Goal: Information Seeking & Learning: Learn about a topic

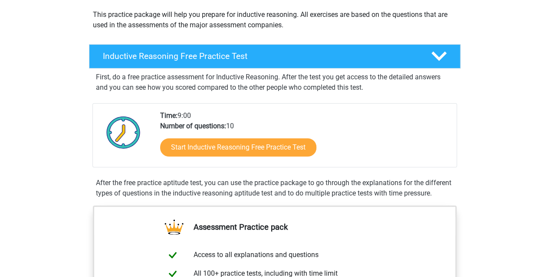
scroll to position [106, 0]
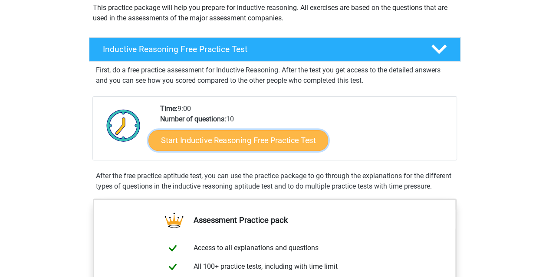
click at [228, 134] on link "Start Inductive Reasoning Free Practice Test" at bounding box center [238, 140] width 180 height 21
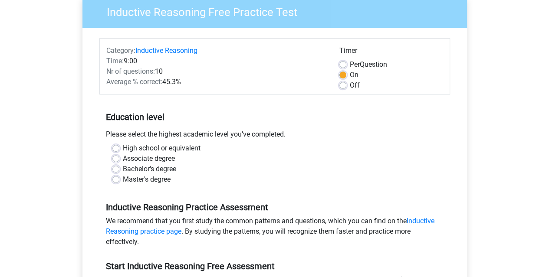
scroll to position [76, 0]
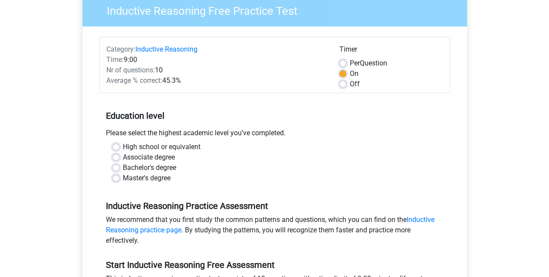
click at [123, 166] on label "Bachelor's degree" at bounding box center [149, 168] width 53 height 10
click at [116, 166] on input "Bachelor's degree" at bounding box center [115, 167] width 7 height 9
radio input "true"
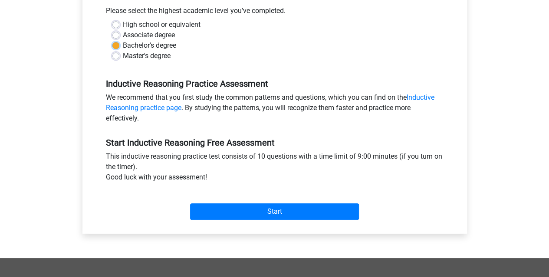
scroll to position [201, 0]
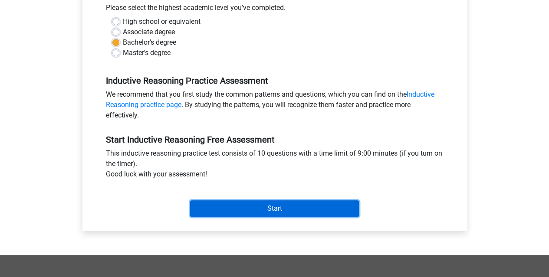
click at [280, 205] on input "Start" at bounding box center [274, 208] width 169 height 16
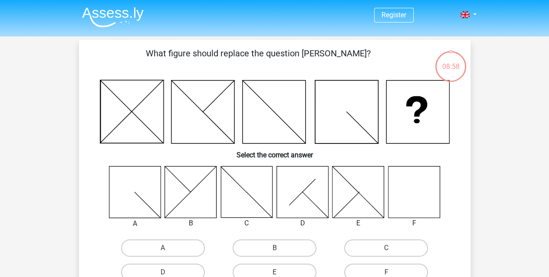
click at [410, 195] on icon at bounding box center [414, 192] width 52 height 52
click at [386, 271] on label "F" at bounding box center [386, 272] width 84 height 17
click at [386, 272] on input "F" at bounding box center [389, 275] width 6 height 6
radio input "true"
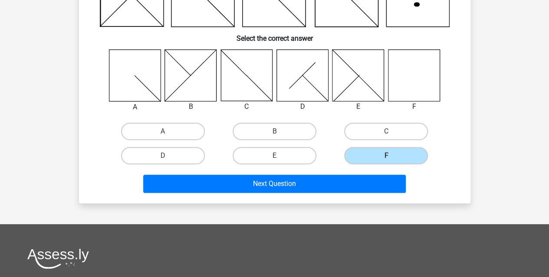
scroll to position [120, 0]
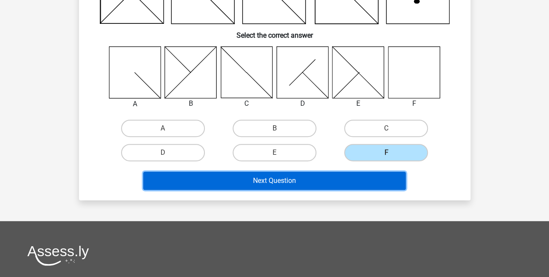
click at [283, 180] on button "Next Question" at bounding box center [274, 181] width 262 height 18
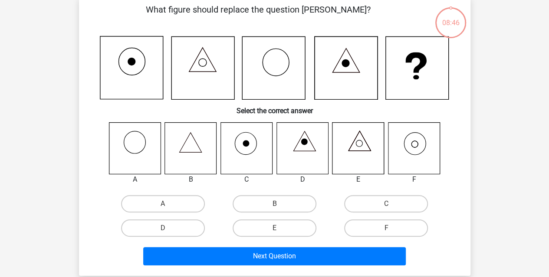
scroll to position [40, 0]
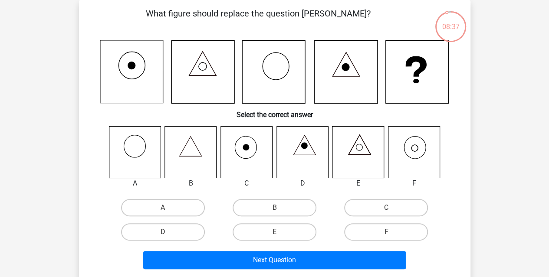
click at [418, 149] on icon at bounding box center [414, 152] width 52 height 52
click at [385, 233] on label "F" at bounding box center [386, 231] width 84 height 17
click at [386, 233] on input "F" at bounding box center [389, 235] width 6 height 6
radio input "true"
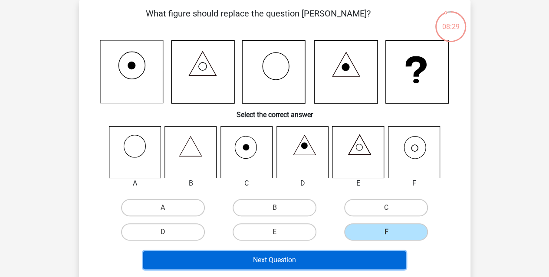
click at [335, 263] on button "Next Question" at bounding box center [274, 260] width 262 height 18
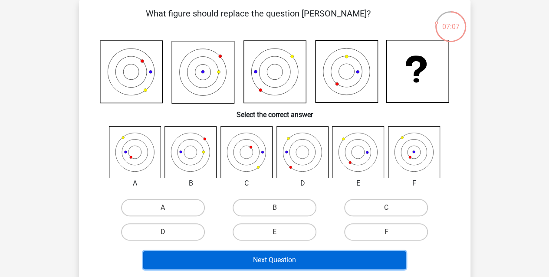
click at [335, 263] on button "Next Question" at bounding box center [274, 260] width 262 height 18
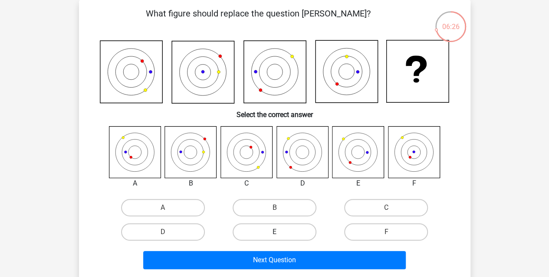
click at [285, 230] on label "E" at bounding box center [275, 231] width 84 height 17
click at [280, 232] on input "E" at bounding box center [277, 235] width 6 height 6
radio input "true"
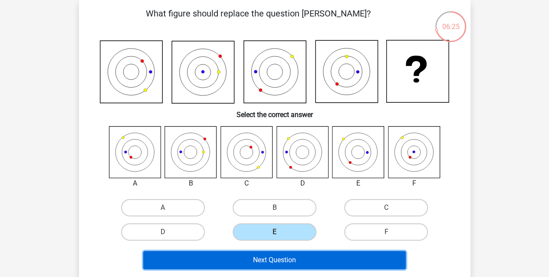
click at [285, 259] on button "Next Question" at bounding box center [274, 260] width 262 height 18
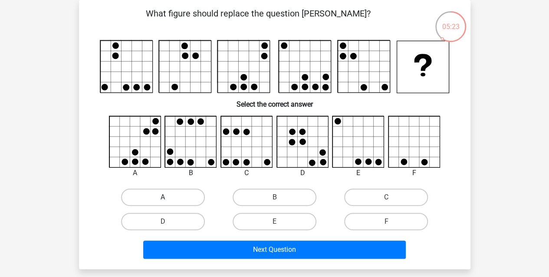
click at [167, 197] on label "A" at bounding box center [163, 197] width 84 height 17
click at [167, 197] on input "A" at bounding box center [166, 200] width 6 height 6
radio input "true"
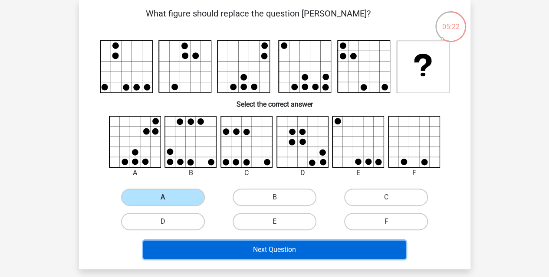
click at [298, 249] on button "Next Question" at bounding box center [274, 250] width 262 height 18
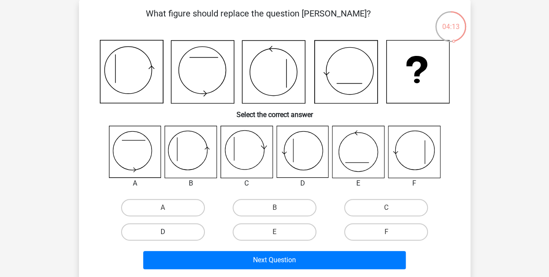
click at [155, 229] on label "D" at bounding box center [163, 231] width 84 height 17
click at [163, 232] on input "D" at bounding box center [166, 235] width 6 height 6
radio input "true"
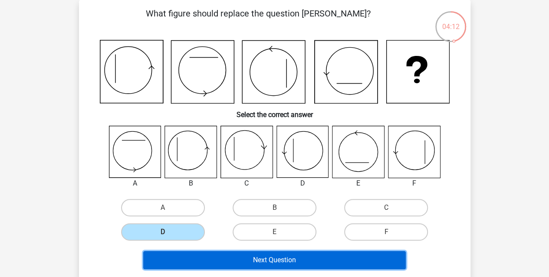
click at [298, 255] on button "Next Question" at bounding box center [274, 260] width 262 height 18
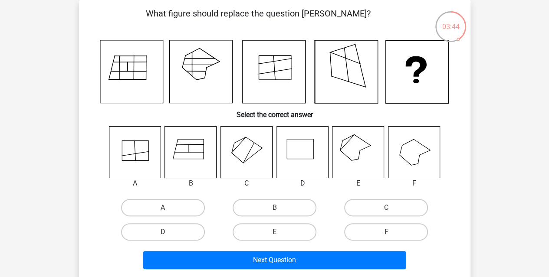
click at [355, 146] on icon at bounding box center [358, 152] width 52 height 52
click at [268, 232] on label "E" at bounding box center [275, 231] width 84 height 17
click at [274, 232] on input "E" at bounding box center [277, 235] width 6 height 6
radio input "true"
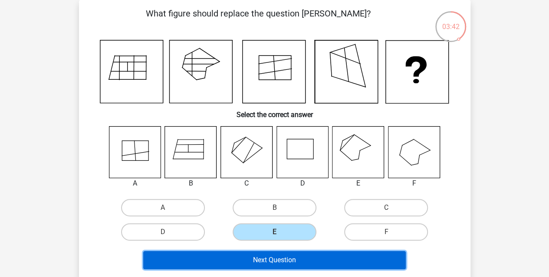
click at [283, 257] on button "Next Question" at bounding box center [274, 260] width 262 height 18
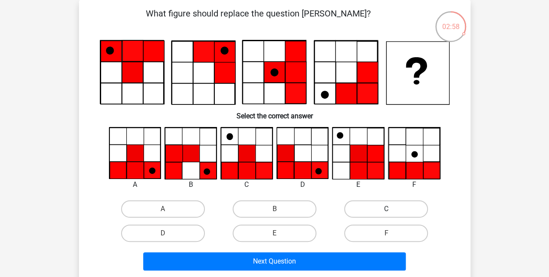
click at [387, 206] on label "C" at bounding box center [386, 208] width 84 height 17
click at [387, 209] on input "C" at bounding box center [389, 212] width 6 height 6
radio input "true"
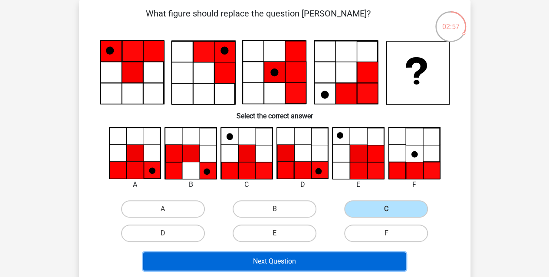
click at [285, 260] on button "Next Question" at bounding box center [274, 261] width 262 height 18
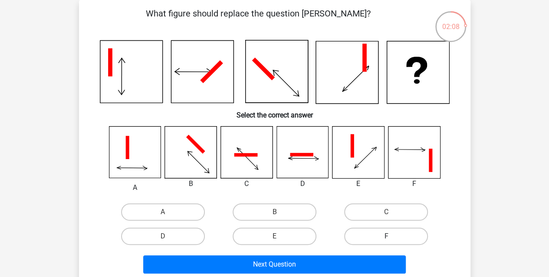
click at [382, 234] on label "F" at bounding box center [386, 236] width 84 height 17
click at [386, 236] on input "F" at bounding box center [389, 239] width 6 height 6
radio input "true"
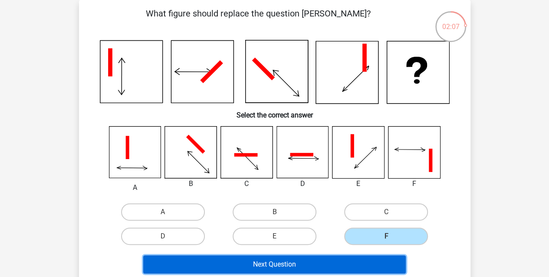
click at [322, 263] on button "Next Question" at bounding box center [274, 265] width 262 height 18
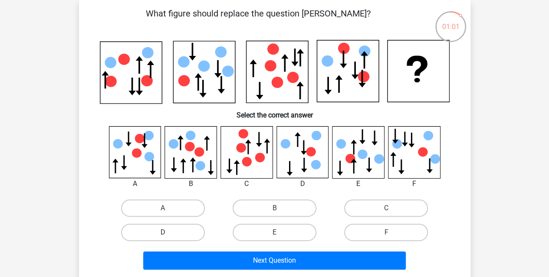
click at [177, 229] on label "D" at bounding box center [163, 232] width 84 height 17
click at [168, 233] on input "D" at bounding box center [166, 236] width 6 height 6
radio input "true"
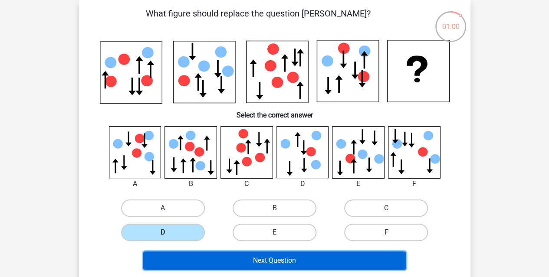
click at [269, 263] on button "Next Question" at bounding box center [274, 261] width 262 height 18
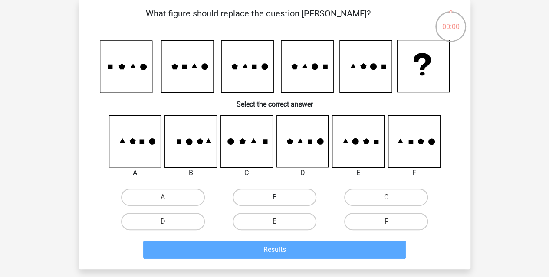
click at [265, 199] on label "B" at bounding box center [275, 197] width 84 height 17
click at [274, 199] on input "B" at bounding box center [277, 200] width 6 height 6
radio input "true"
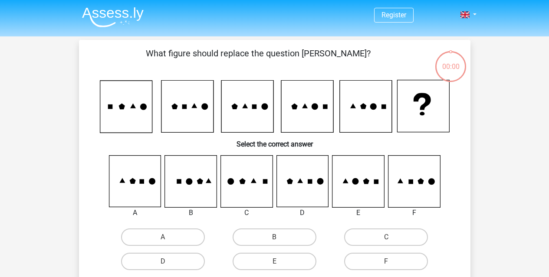
scroll to position [40, 0]
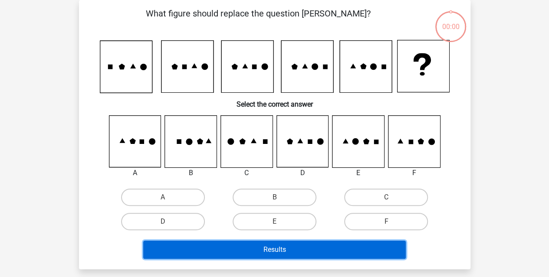
click at [267, 251] on button "Results" at bounding box center [274, 250] width 262 height 18
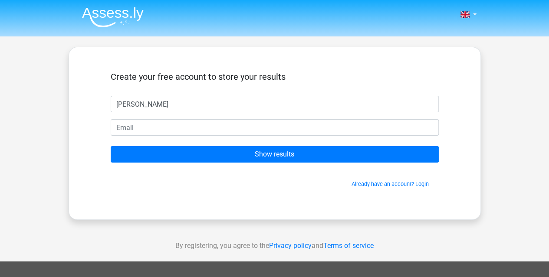
type input "[PERSON_NAME]"
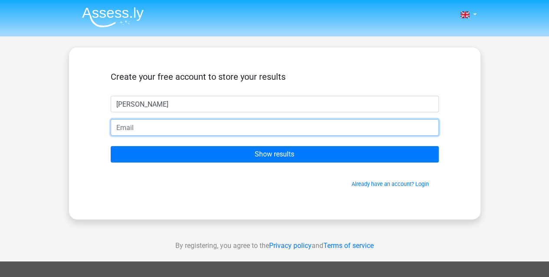
click at [133, 127] on input "email" at bounding box center [275, 127] width 328 height 16
type input "[EMAIL_ADDRESS][DOMAIN_NAME]"
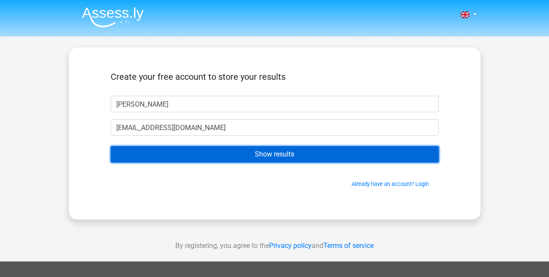
click at [282, 152] on input "Show results" at bounding box center [275, 154] width 328 height 16
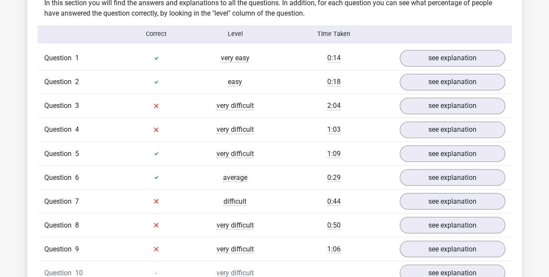
scroll to position [692, 0]
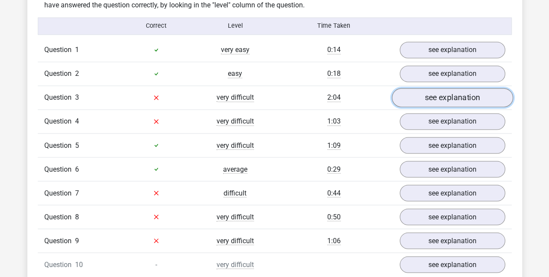
click at [457, 95] on link "see explanation" at bounding box center [451, 97] width 121 height 19
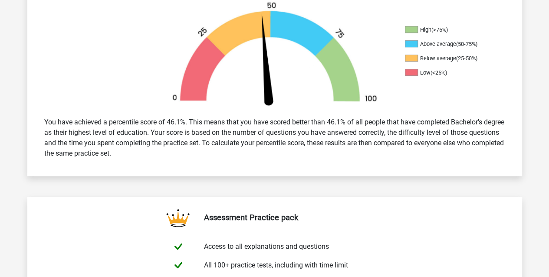
scroll to position [249, 0]
